Goal: Information Seeking & Learning: Understand process/instructions

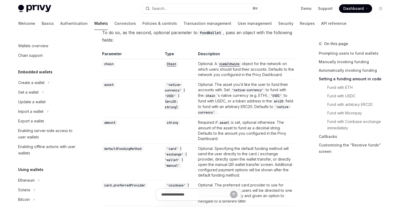
scroll to position [171, 0]
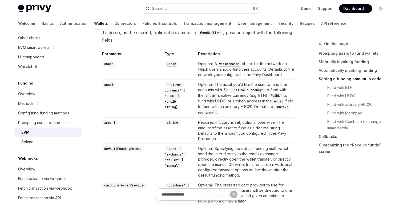
type textarea "*"
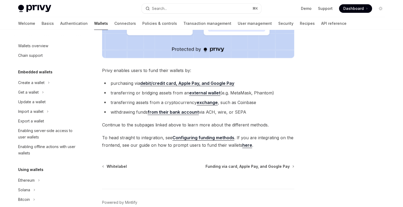
scroll to position [108, 0]
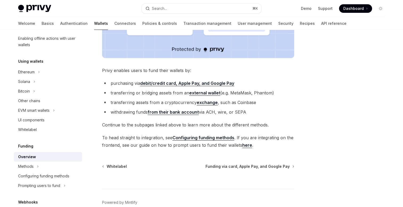
type textarea "*"
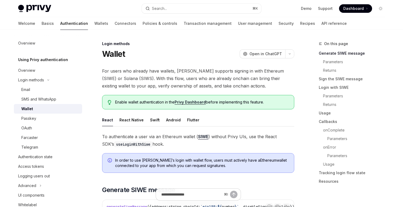
click at [169, 56] on div "Wallet OpenAI Open in ChatGPT" at bounding box center [198, 54] width 192 height 10
click at [176, 54] on div "Wallet OpenAI Open in ChatGPT" at bounding box center [198, 54] width 192 height 10
type textarea "*"
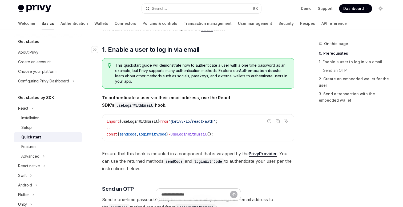
click at [229, 47] on h2 "​ 1. Enable a user to log in via email" at bounding box center [198, 49] width 192 height 9
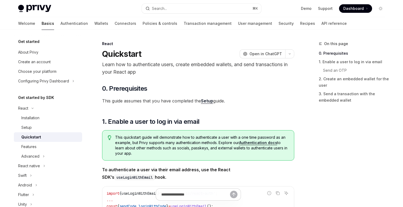
click at [88, 87] on div "Get started About Privy Create an account Choose your platform Configuring Priv…" at bounding box center [52, 118] width 77 height 177
click at [94, 22] on link "Wallets" at bounding box center [101, 23] width 14 height 13
type textarea "*"
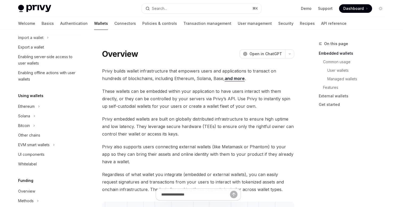
scroll to position [78, 0]
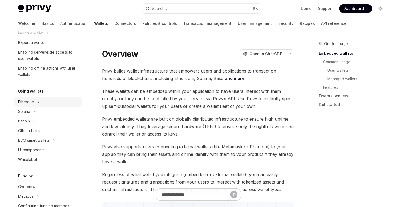
click at [27, 104] on div "Ethereum" at bounding box center [26, 102] width 17 height 6
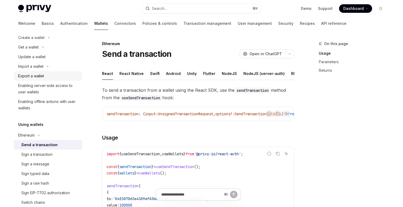
scroll to position [46, 0]
click at [41, 143] on div "Send a transaction" at bounding box center [39, 144] width 36 height 6
click at [189, 101] on span "To send a transaction from a wallet using the React SDK, use the sendTransactio…" at bounding box center [198, 93] width 192 height 15
click at [183, 98] on span "To send a transaction from a wallet using the React SDK, use the sendTransactio…" at bounding box center [198, 93] width 192 height 15
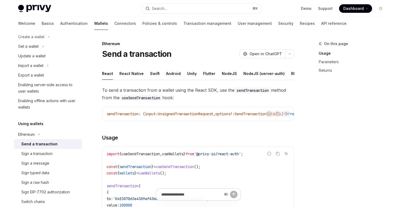
click at [183, 98] on span "To send a transaction from a wallet using the React SDK, use the sendTransactio…" at bounding box center [198, 93] width 192 height 15
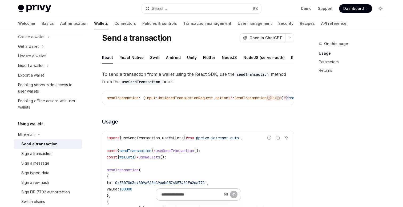
scroll to position [25, 0]
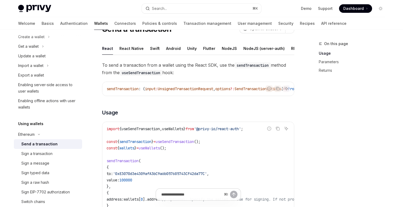
type textarea "*"
